Goal: Information Seeking & Learning: Find specific fact

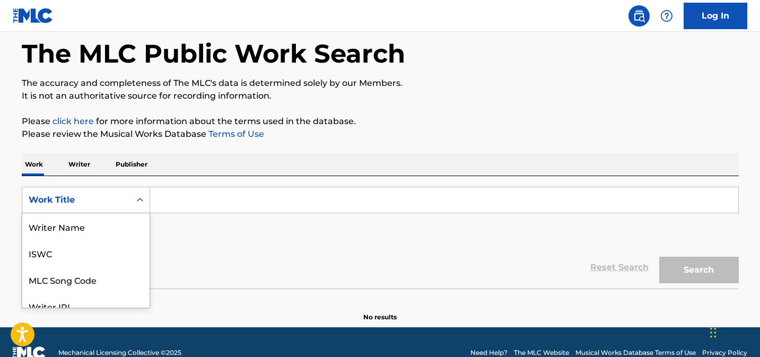
scroll to position [65, 0]
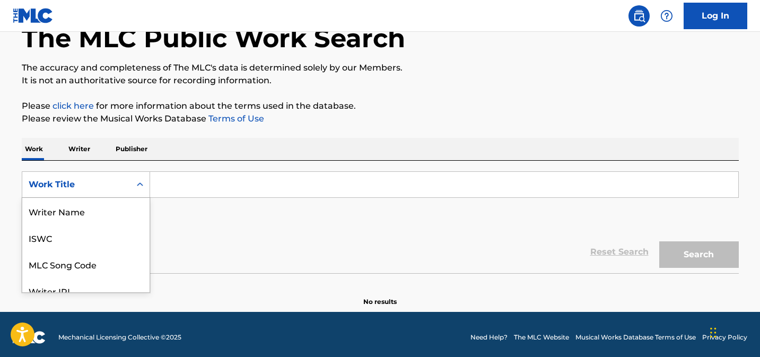
click at [139, 198] on div "Publisher Name, 5 of 8. 8 results available. Use Up and Down to choose options,…" at bounding box center [86, 184] width 128 height 27
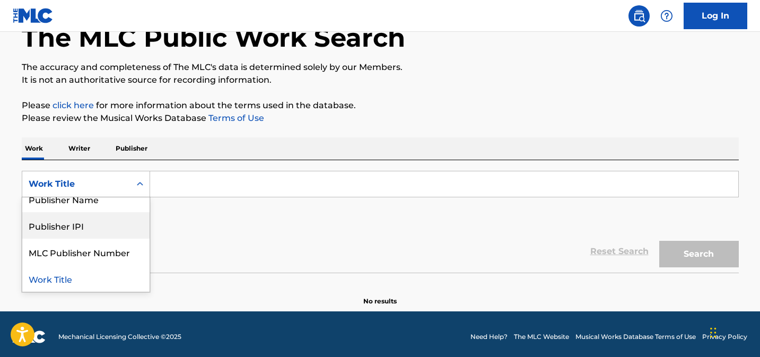
scroll to position [0, 0]
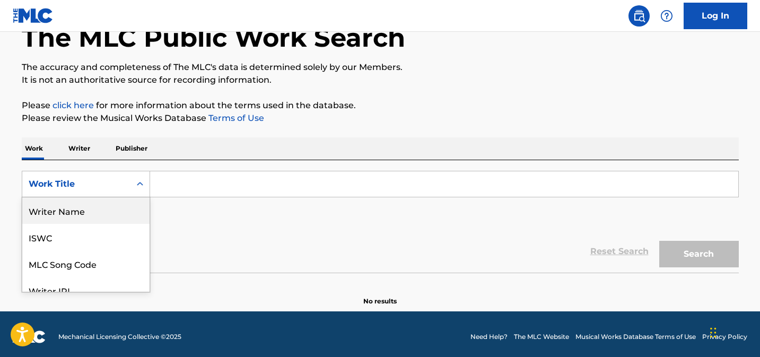
click at [115, 206] on div "Writer Name" at bounding box center [85, 210] width 127 height 27
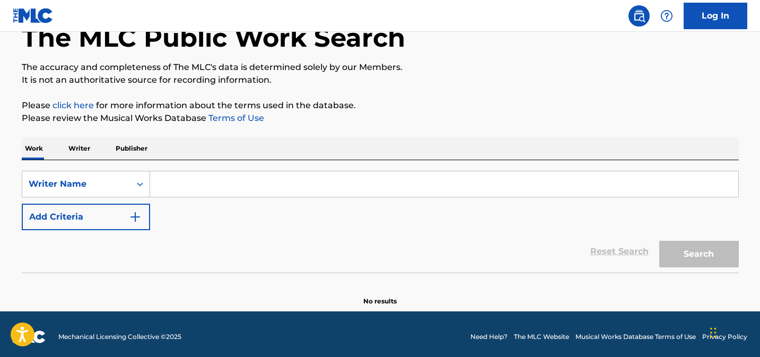
click at [187, 188] on input "Search Form" at bounding box center [444, 183] width 588 height 25
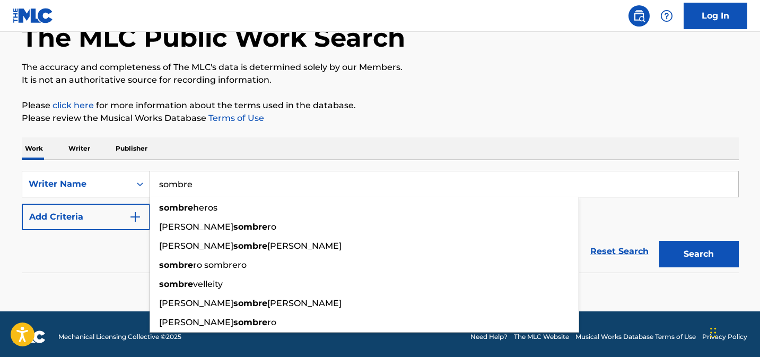
click at [659, 241] on button "Search" at bounding box center [699, 254] width 80 height 27
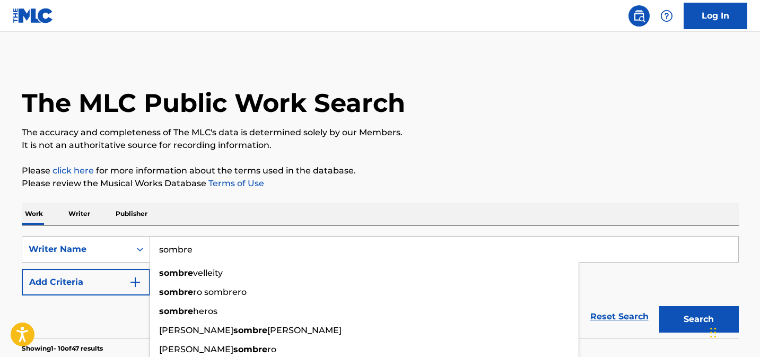
drag, startPoint x: 206, startPoint y: 251, endPoint x: 155, endPoint y: 246, distance: 50.7
click at [155, 246] on input "sombre" at bounding box center [444, 249] width 588 height 25
paste input "[PERSON_NAME],"
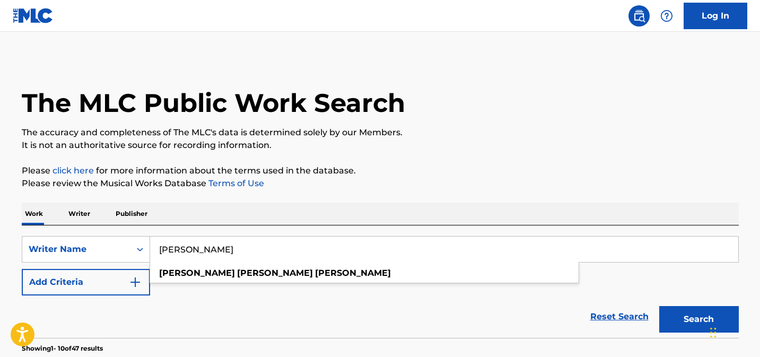
type input "[PERSON_NAME]"
click at [659, 306] on button "Search" at bounding box center [699, 319] width 80 height 27
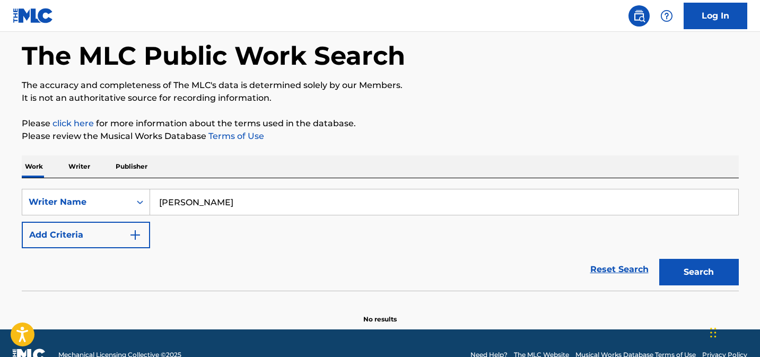
scroll to position [50, 0]
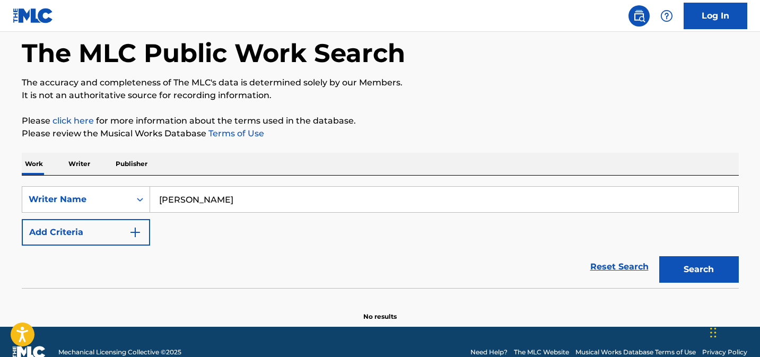
click at [685, 272] on button "Search" at bounding box center [699, 269] width 80 height 27
